Goal: Information Seeking & Learning: Learn about a topic

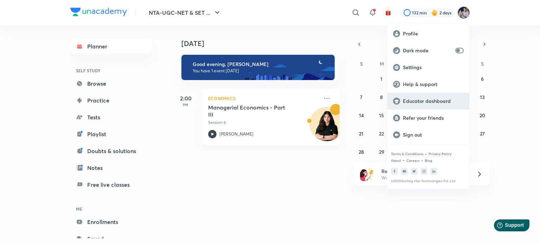
click at [415, 103] on p "Educator dashboard" at bounding box center [433, 101] width 61 height 6
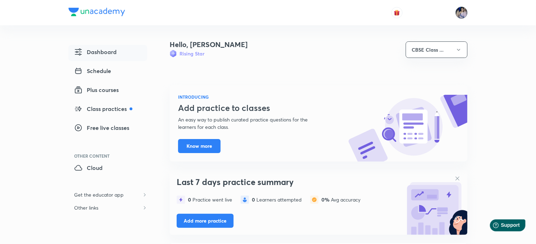
click at [460, 14] on img at bounding box center [462, 13] width 12 height 12
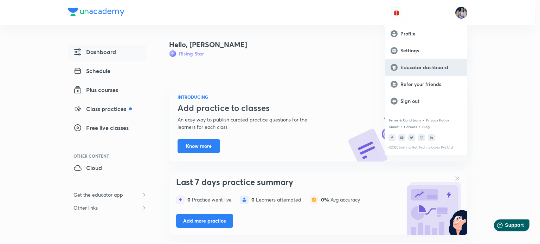
click at [433, 69] on p "Educator dashboard" at bounding box center [430, 67] width 61 height 6
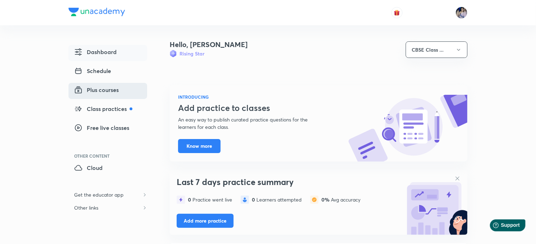
click at [118, 88] on span "Plus courses" at bounding box center [96, 90] width 45 height 8
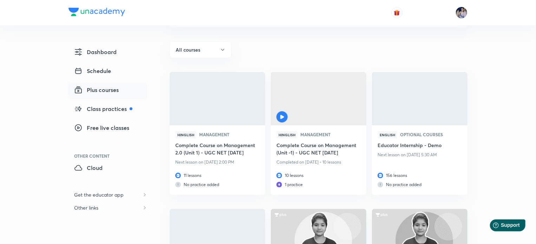
scroll to position [63, 0]
click at [221, 144] on h6 "Complete Course on Management 2.0 (Unit 1) - UGC NET DEC 2025" at bounding box center [217, 149] width 84 height 16
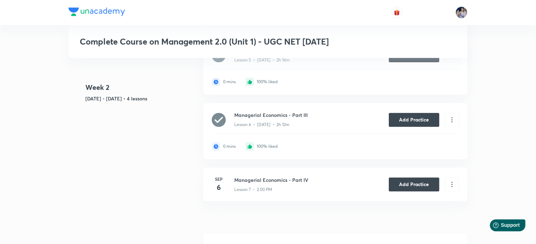
scroll to position [663, 0]
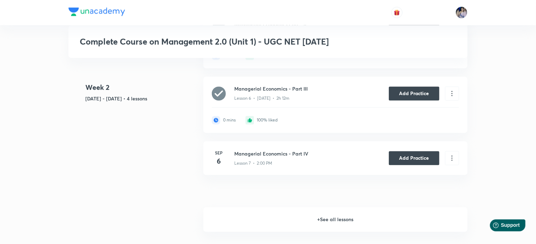
click at [341, 218] on h6 "+ See all lessons" at bounding box center [336, 220] width 264 height 25
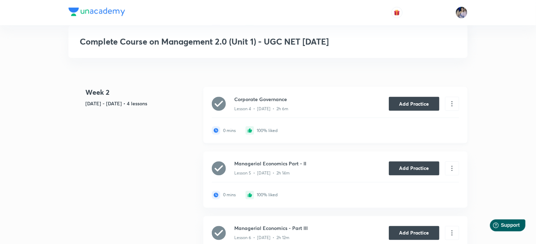
scroll to position [523, 0]
